Goal: Register for event/course

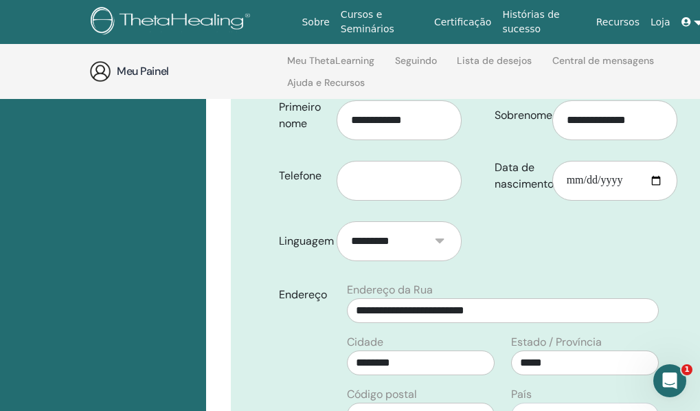
scroll to position [192, 0]
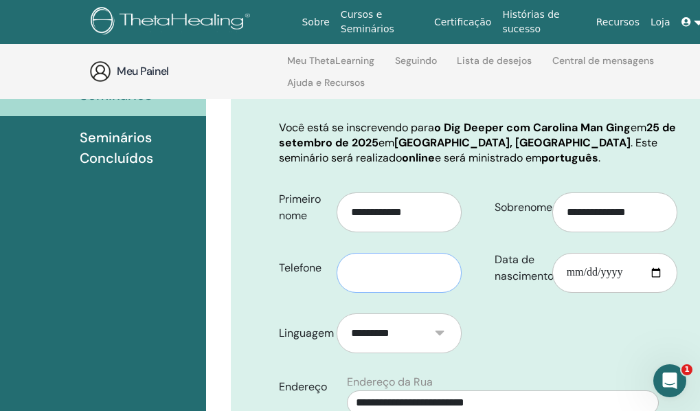
click at [407, 293] on input "text" at bounding box center [399, 273] width 125 height 40
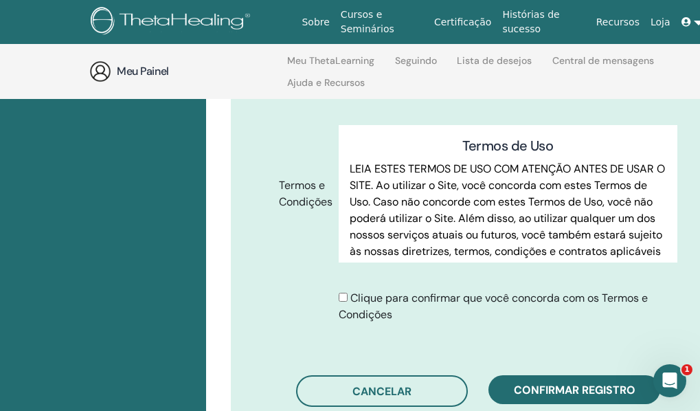
scroll to position [742, 0]
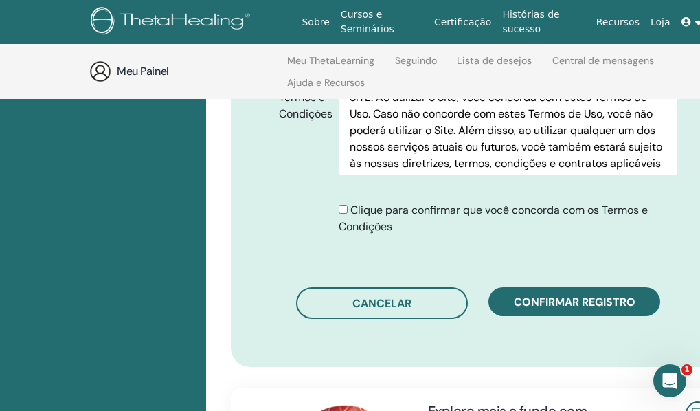
type input "**********"
click at [348, 235] on div "Clique para confirmar que você concorda com os Termos e Condições" at bounding box center [508, 218] width 339 height 33
click at [342, 235] on div "Clique para confirmar que você concorda com os Termos e Condições" at bounding box center [508, 218] width 339 height 33
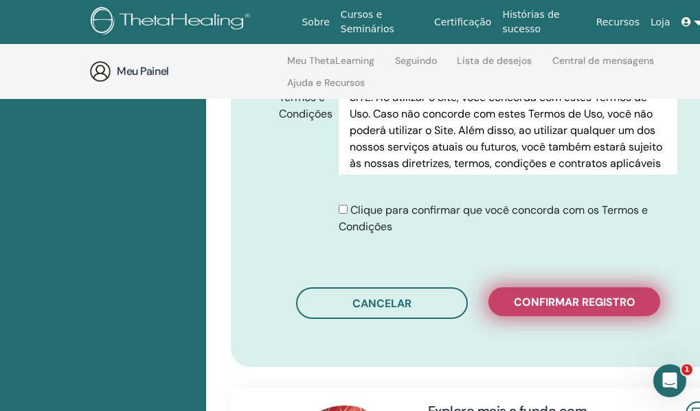
click at [566, 316] on button "Confirmar registro" at bounding box center [574, 301] width 172 height 29
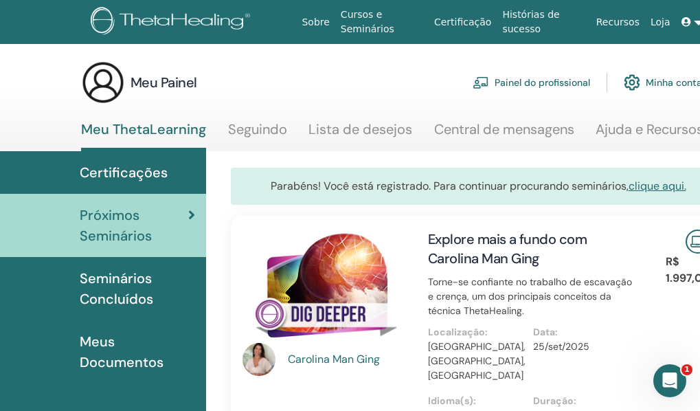
click at [114, 357] on font "Meus Documentos" at bounding box center [122, 351] width 84 height 38
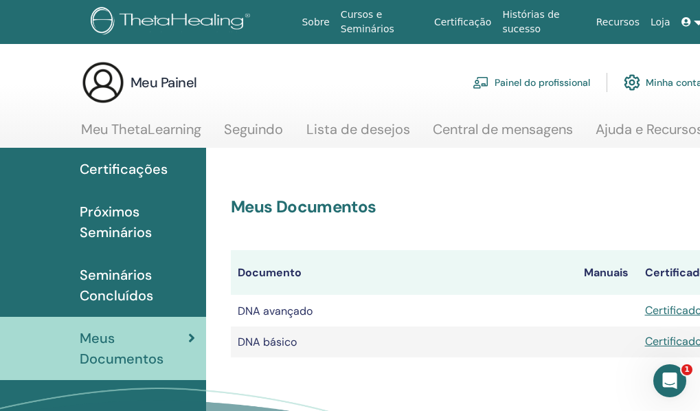
click at [94, 166] on font "Certificações" at bounding box center [124, 169] width 88 height 18
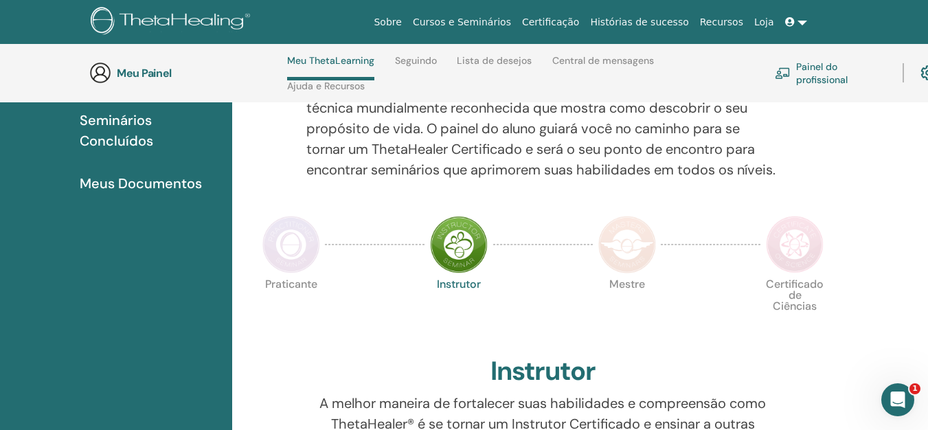
scroll to position [127, 0]
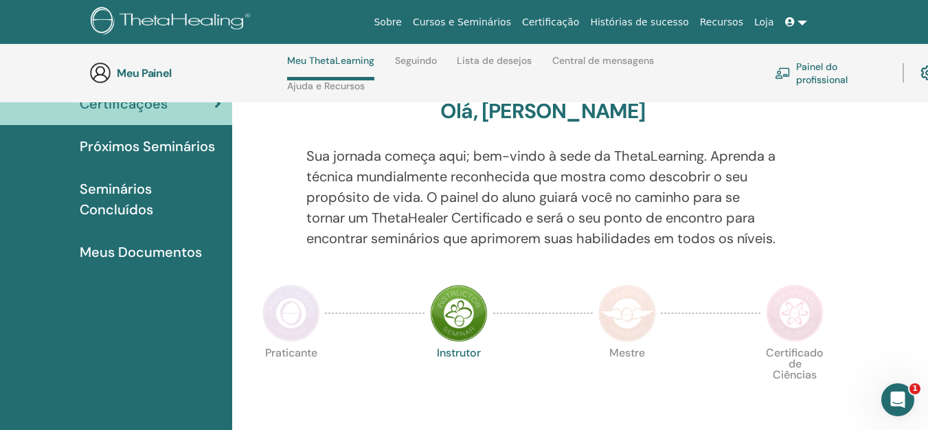
click at [131, 251] on font "Meus Documentos" at bounding box center [141, 252] width 122 height 18
